Goal: Information Seeking & Learning: Learn about a topic

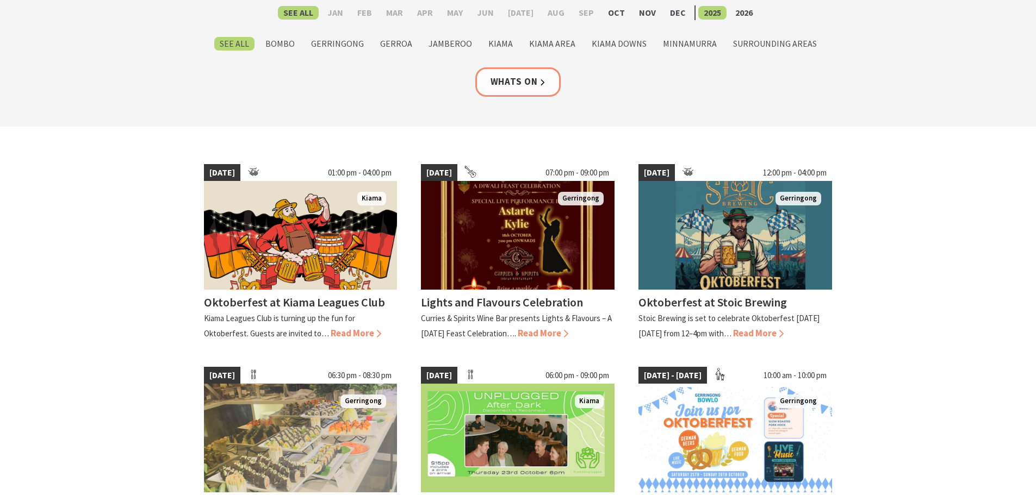
scroll to position [217, 0]
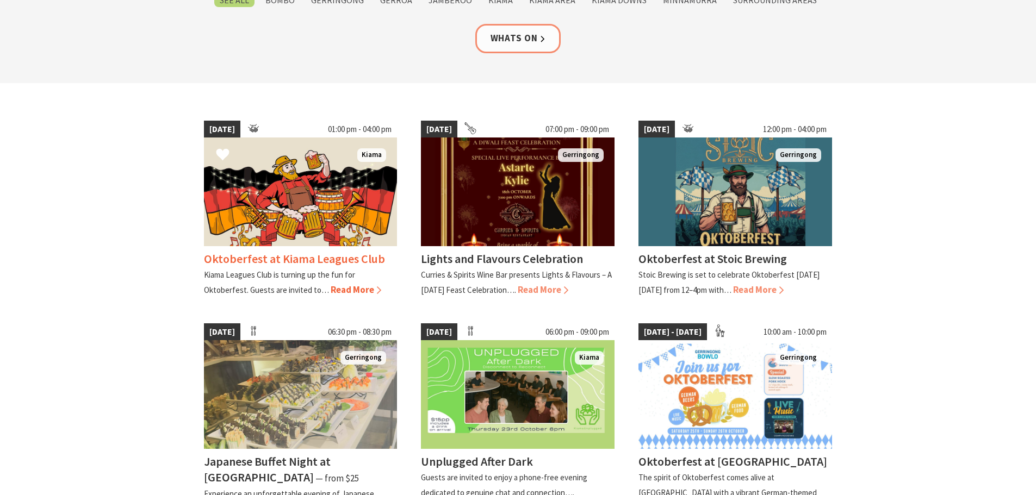
click at [307, 179] on img at bounding box center [301, 192] width 194 height 109
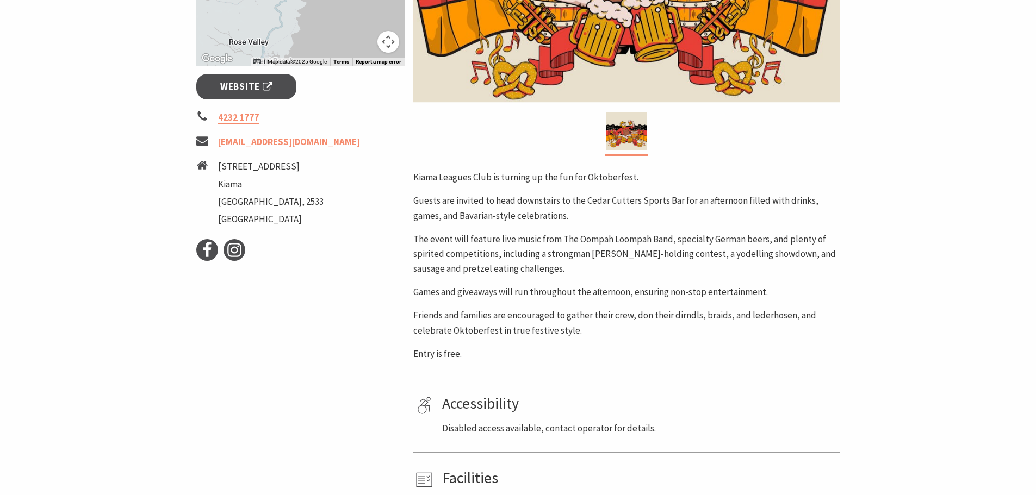
scroll to position [381, 0]
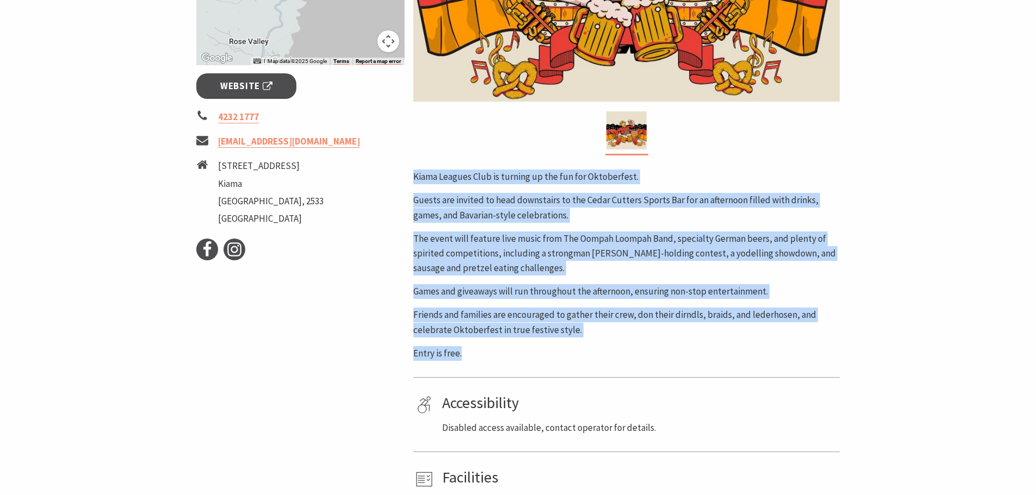
drag, startPoint x: 414, startPoint y: 176, endPoint x: 496, endPoint y: 347, distance: 190.7
click at [496, 347] on div "Kiama Leagues Club is turning up the fun for Oktoberfest. Guests are invited to…" at bounding box center [626, 265] width 426 height 191
copy div "Kiama Leagues Club is turning up the fun for Oktoberfest. Guests are invited to…"
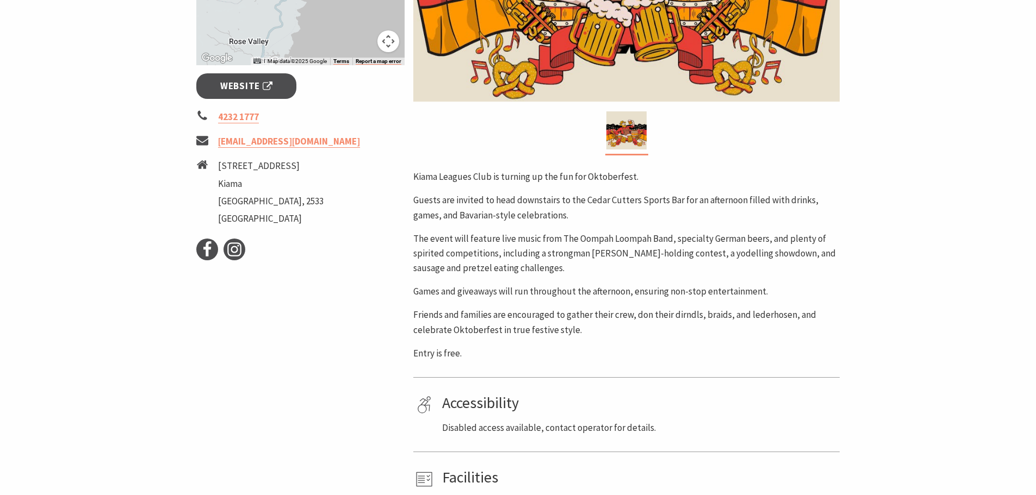
click at [290, 360] on div "Event Dates: 18 Oct 2025 ← Move left → Move right ↑ Move up ↓ Move down + Zoom …" at bounding box center [300, 174] width 217 height 760
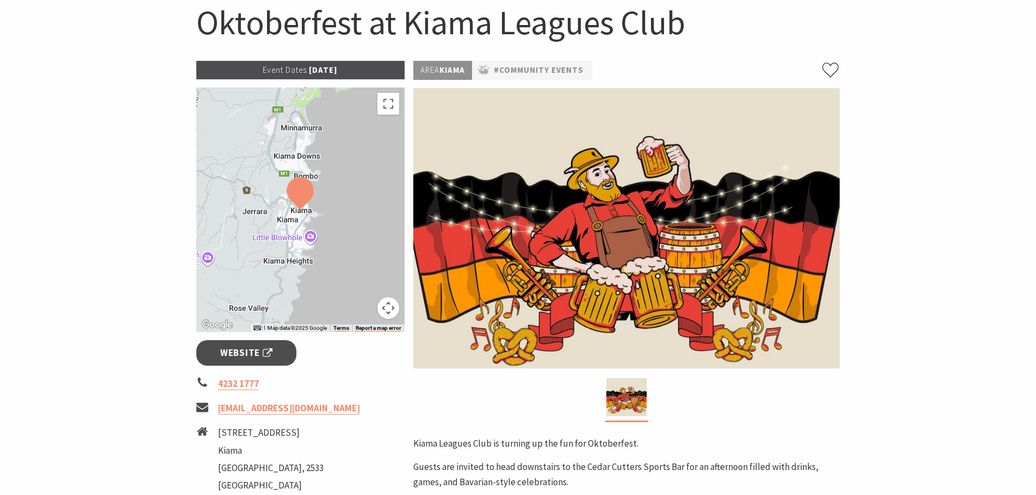
scroll to position [0, 0]
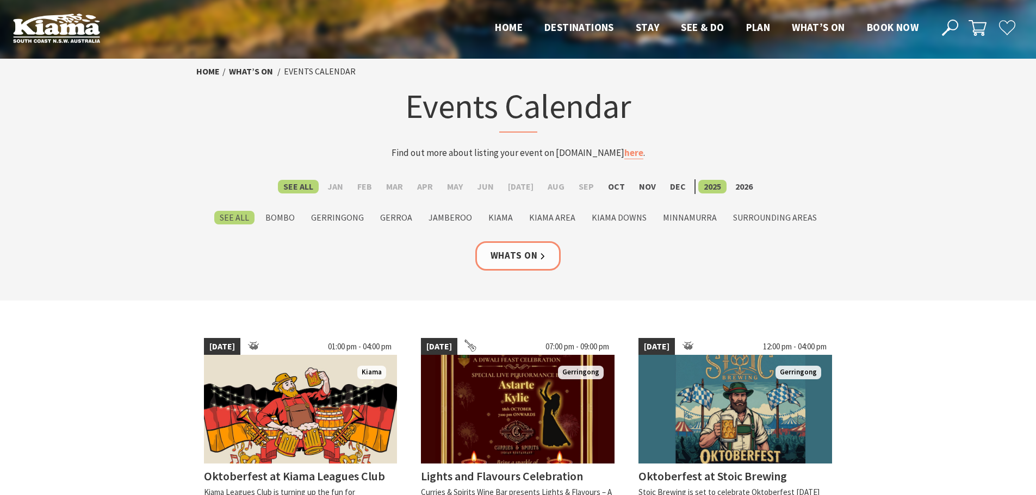
scroll to position [217, 0]
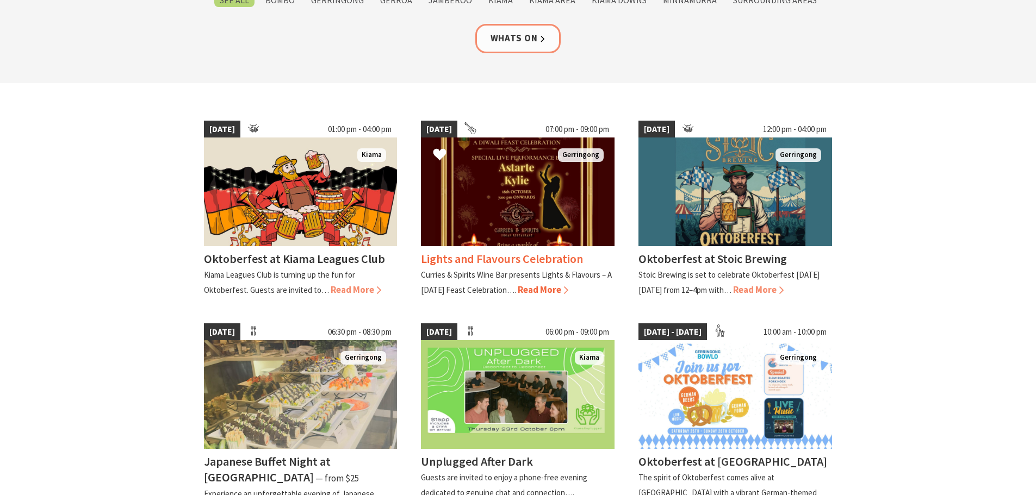
click at [514, 186] on img at bounding box center [518, 192] width 194 height 109
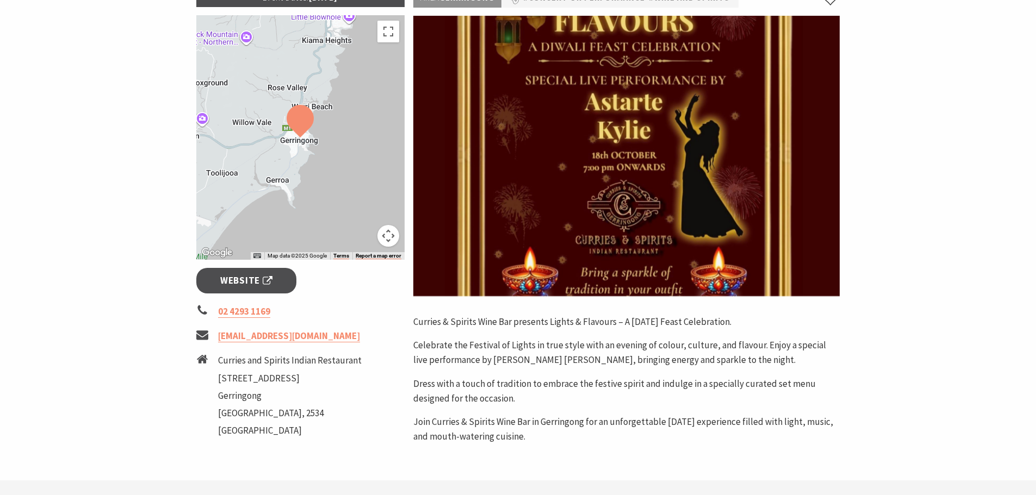
scroll to position [217, 0]
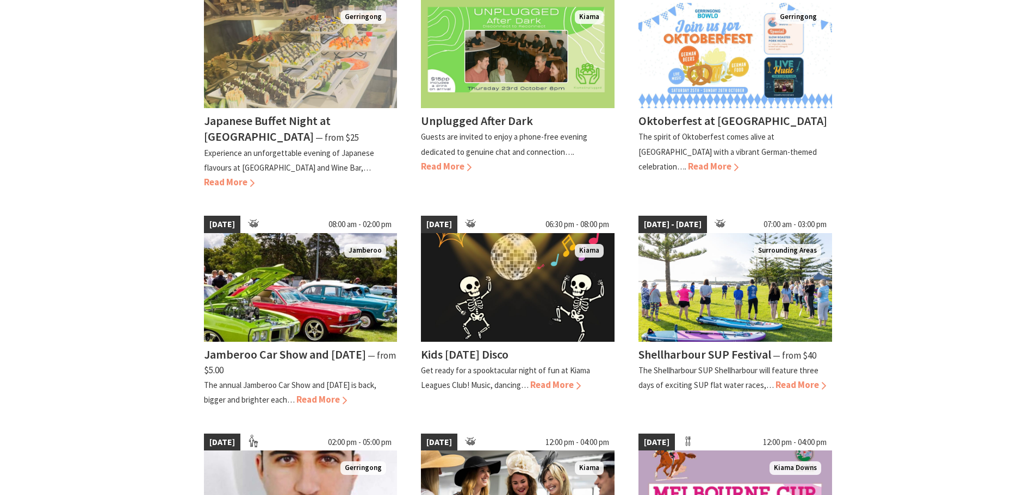
scroll to position [652, 0]
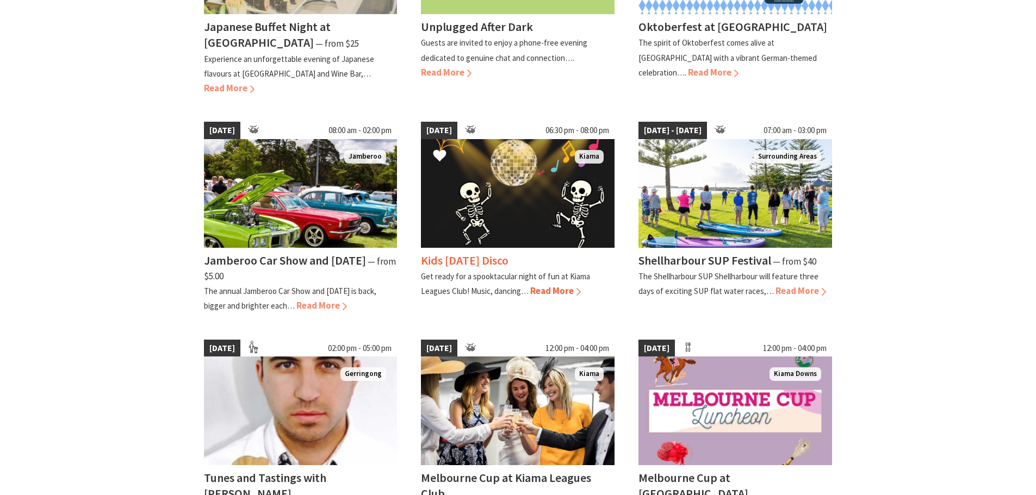
click at [510, 215] on img at bounding box center [518, 193] width 194 height 109
